Goal: Information Seeking & Learning: Check status

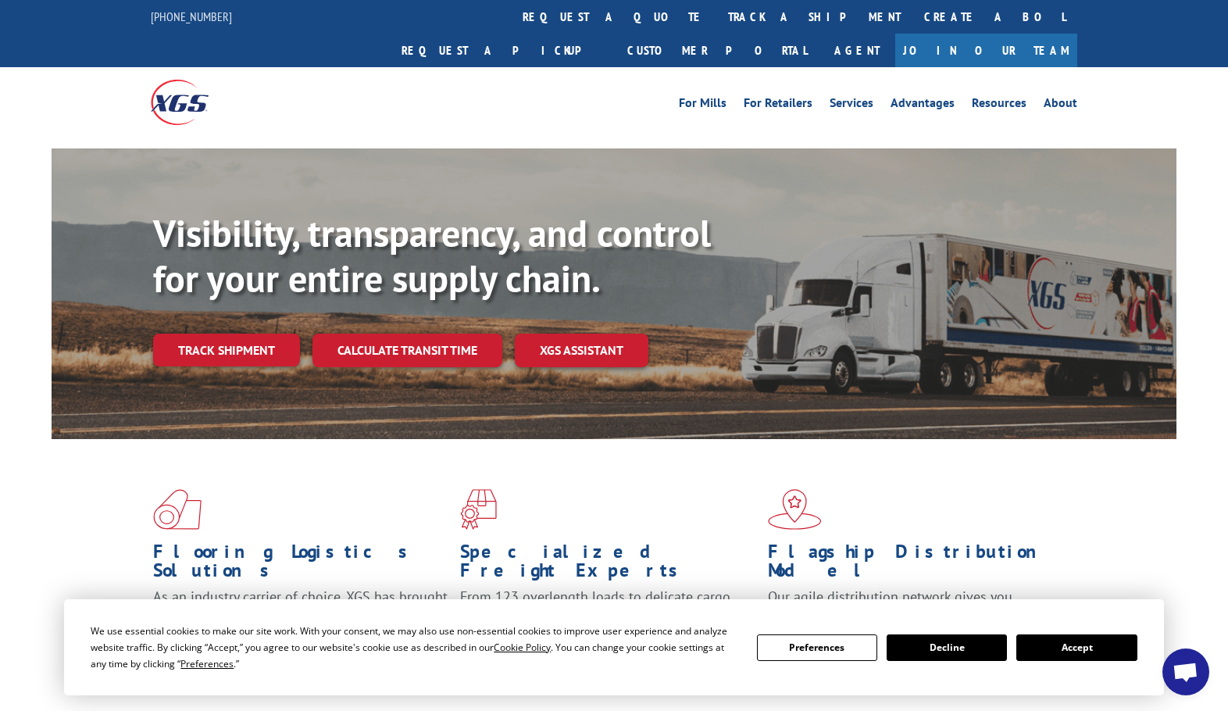
click at [1083, 646] on button "Accept" at bounding box center [1076, 647] width 120 height 27
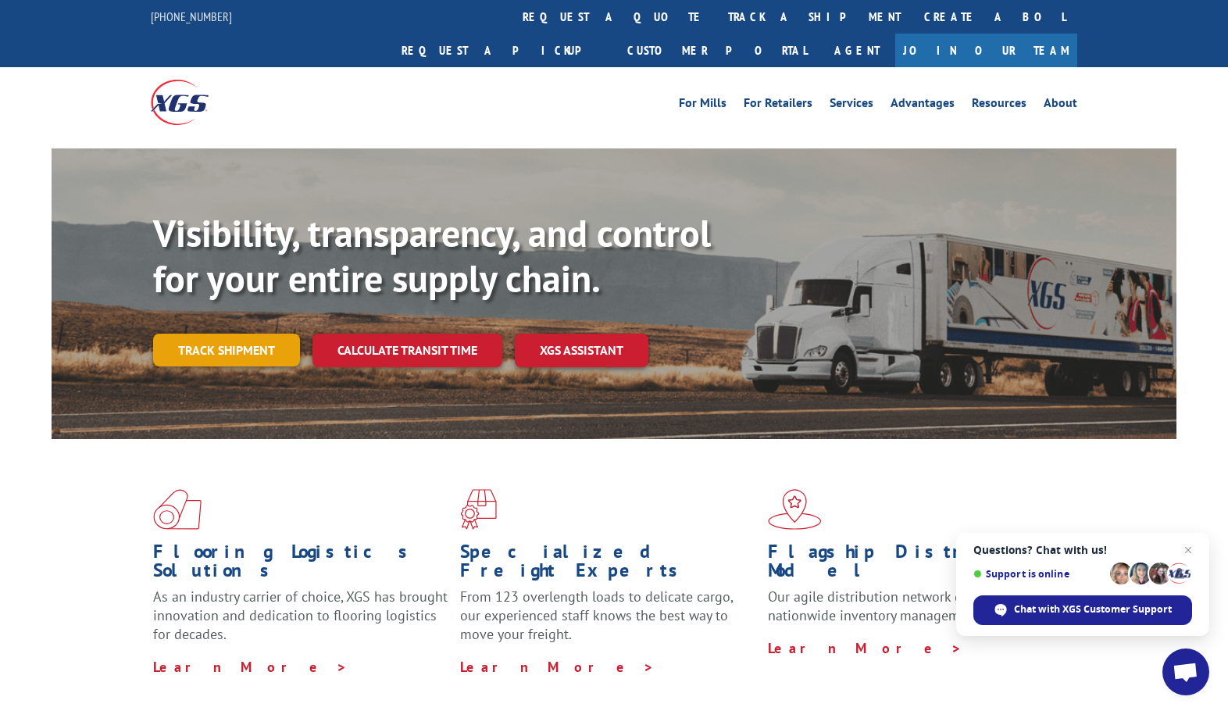
click at [240, 334] on link "Track shipment" at bounding box center [226, 350] width 147 height 33
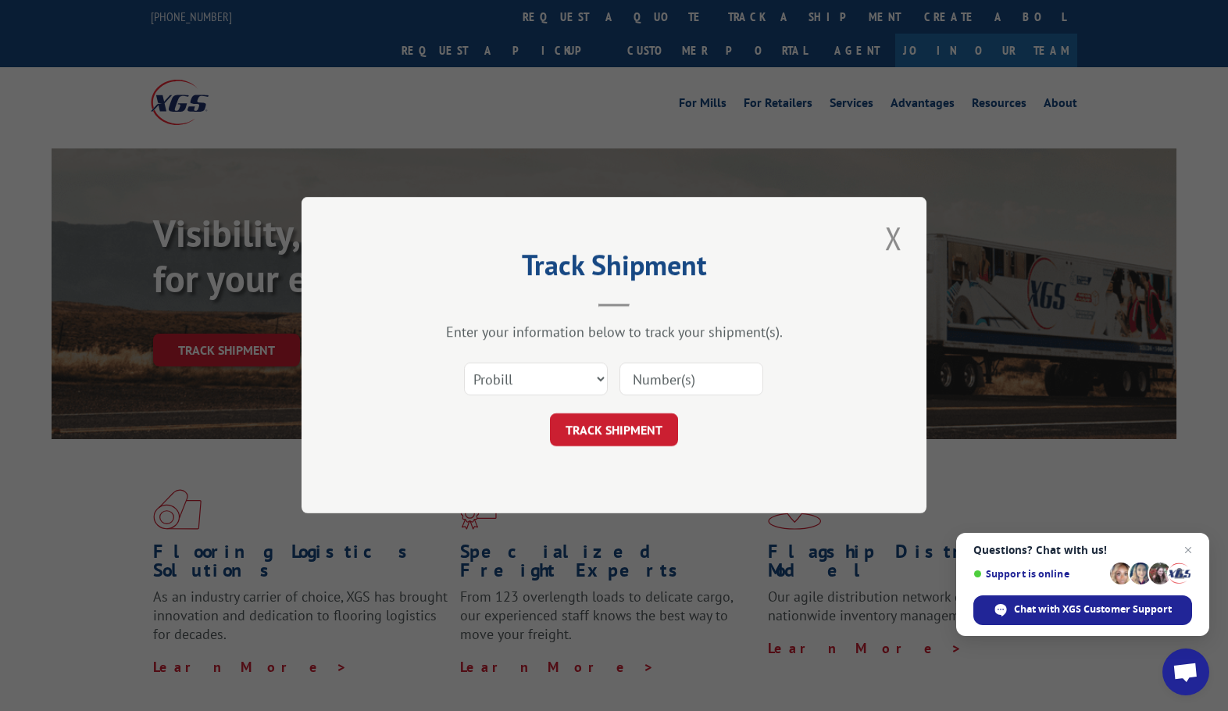
click at [666, 380] on input at bounding box center [691, 379] width 144 height 33
paste input "16944517"
type input "16944517"
click at [657, 422] on button "TRACK SHIPMENT" at bounding box center [614, 430] width 128 height 33
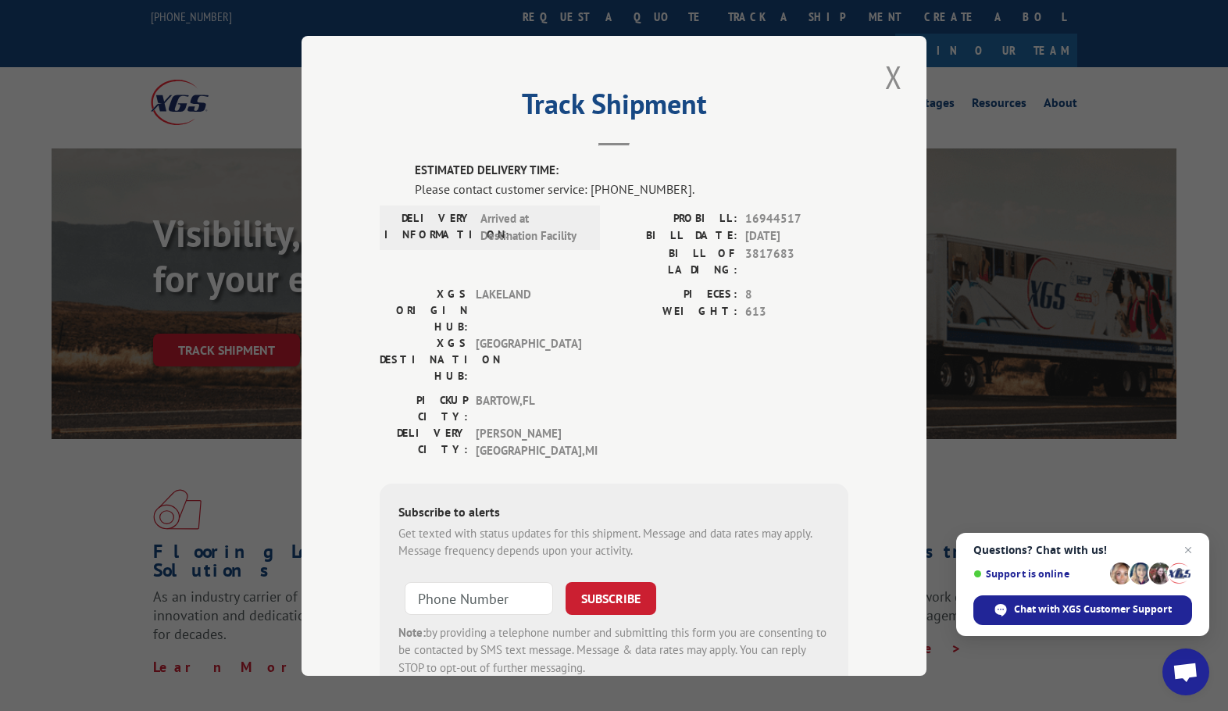
click at [757, 285] on span "8" at bounding box center [796, 294] width 103 height 18
click at [883, 79] on button "Close modal" at bounding box center [893, 76] width 27 height 43
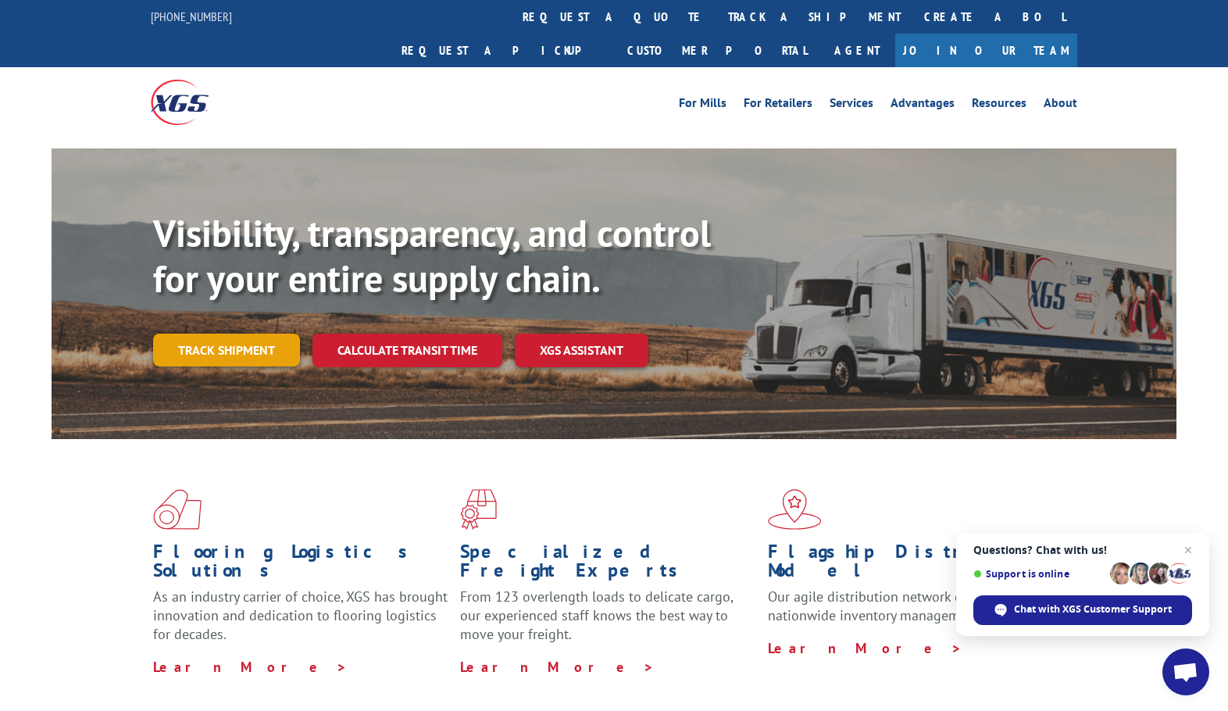
click at [232, 334] on link "Track shipment" at bounding box center [226, 350] width 147 height 33
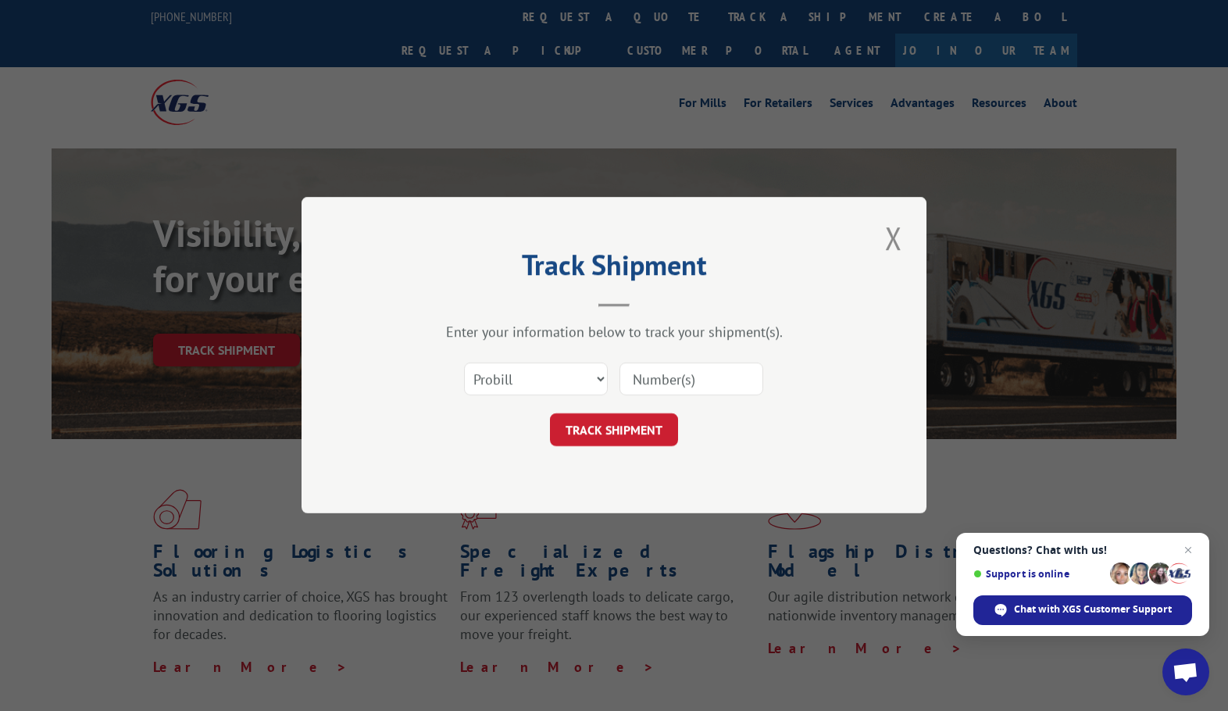
click at [725, 382] on input at bounding box center [691, 379] width 144 height 33
paste input "16944517"
type input "16944517"
click button "TRACK SHIPMENT" at bounding box center [614, 430] width 128 height 33
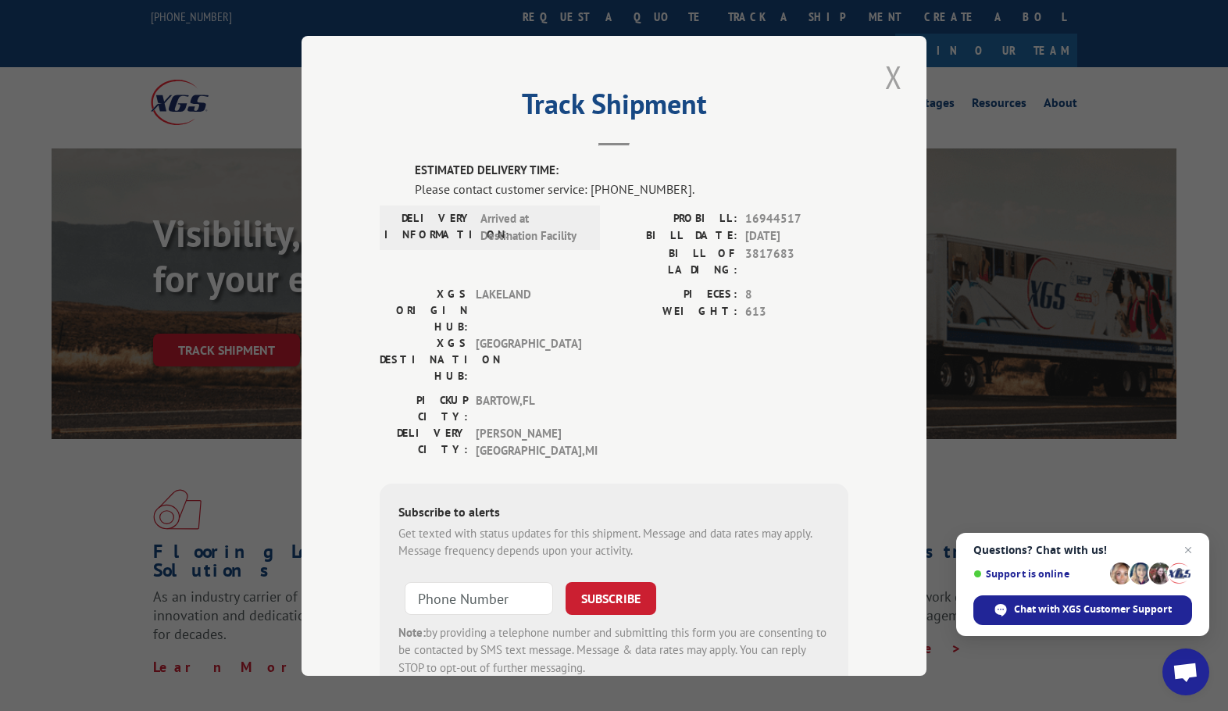
click at [886, 79] on button "Close modal" at bounding box center [893, 76] width 27 height 43
